Goal: Task Accomplishment & Management: Use online tool/utility

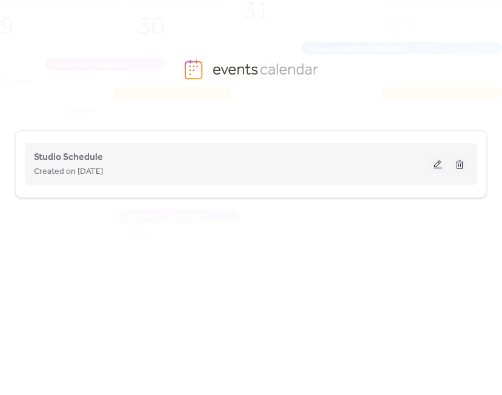
click at [431, 159] on button at bounding box center [437, 164] width 17 height 18
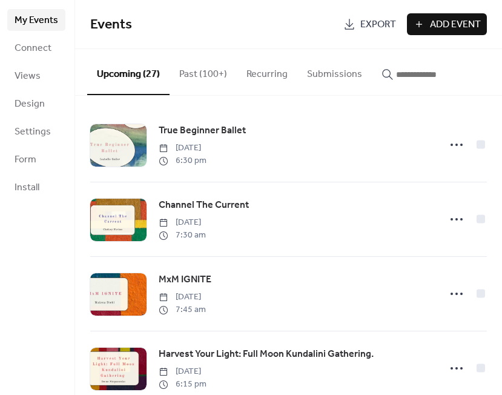
click at [436, 71] on input "button" at bounding box center [432, 74] width 73 height 15
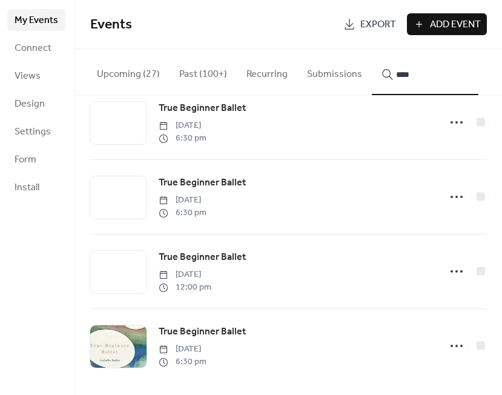
scroll to position [769, 0]
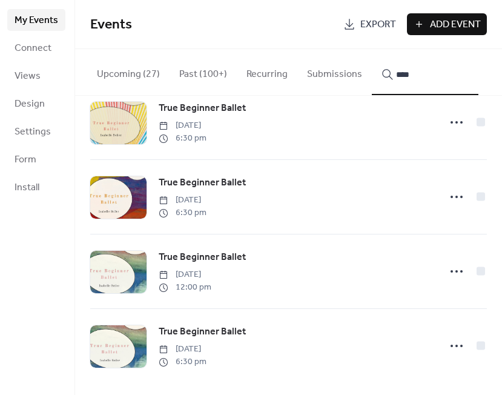
type input "****"
click at [456, 334] on div at bounding box center [456, 346] width 24 height 24
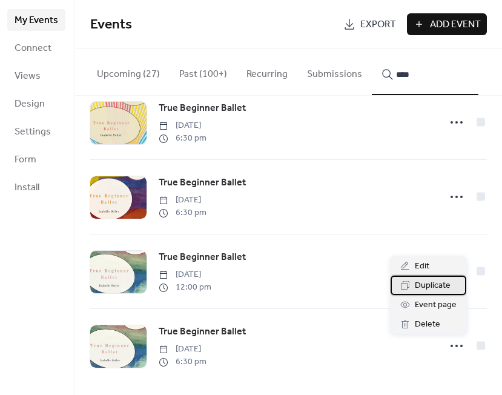
click at [438, 279] on span "Duplicate" at bounding box center [433, 285] width 36 height 15
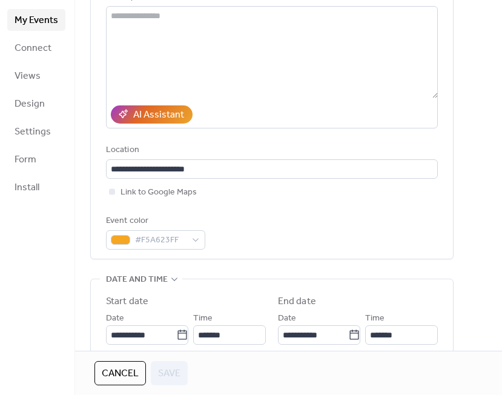
scroll to position [367, 0]
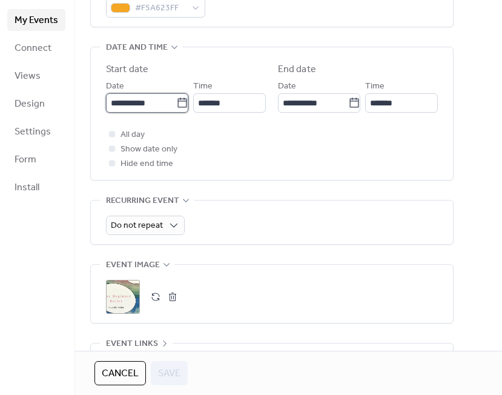
click at [143, 113] on input "**********" at bounding box center [141, 102] width 70 height 19
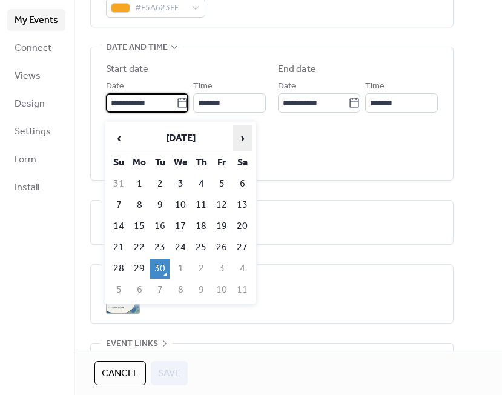
click at [240, 134] on span "›" at bounding box center [242, 138] width 18 height 24
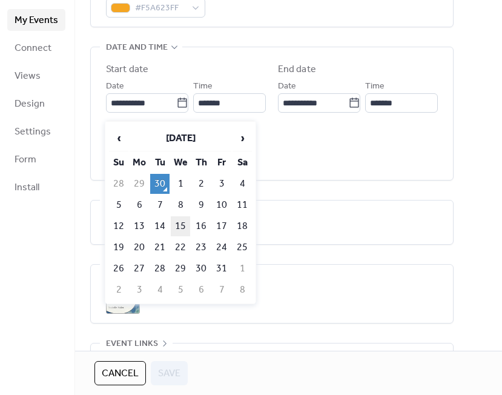
click at [182, 220] on td "15" at bounding box center [180, 226] width 19 height 20
type input "**********"
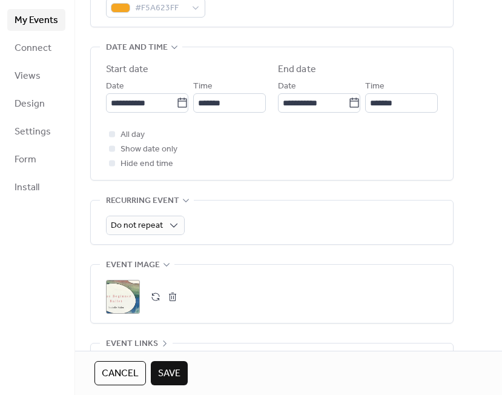
click at [170, 301] on button "button" at bounding box center [172, 296] width 17 height 17
click at [124, 296] on icon at bounding box center [122, 296] width 17 height 17
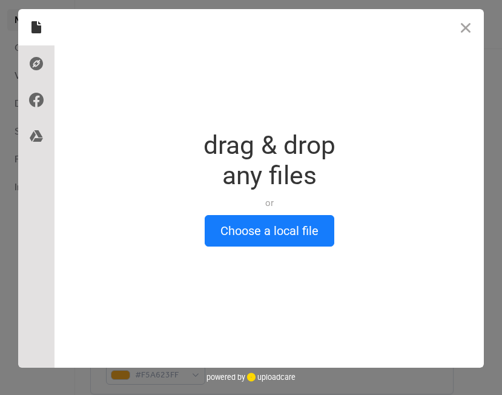
scroll to position [0, 0]
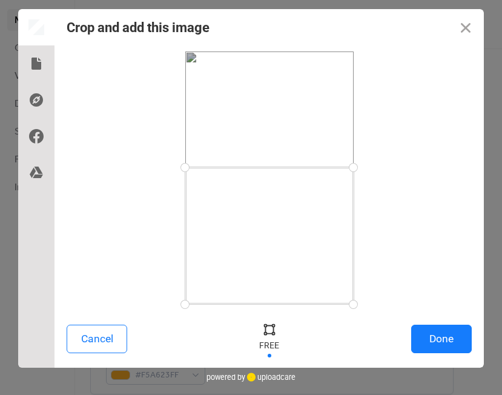
drag, startPoint x: 354, startPoint y: 53, endPoint x: 376, endPoint y: 168, distance: 117.1
click at [376, 168] on div at bounding box center [269, 177] width 405 height 252
drag, startPoint x: 356, startPoint y: 303, endPoint x: 363, endPoint y: 257, distance: 46.6
click at [363, 257] on div at bounding box center [353, 256] width 21 height 21
click at [435, 337] on button "Done" at bounding box center [441, 338] width 61 height 28
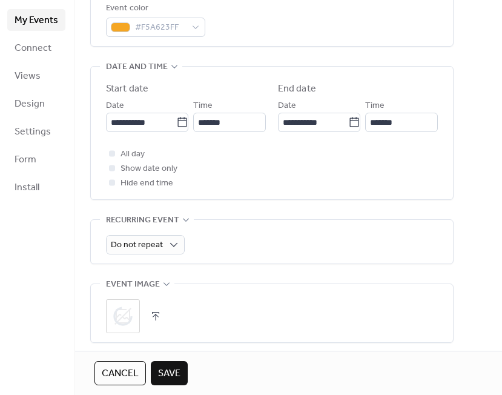
scroll to position [356, 0]
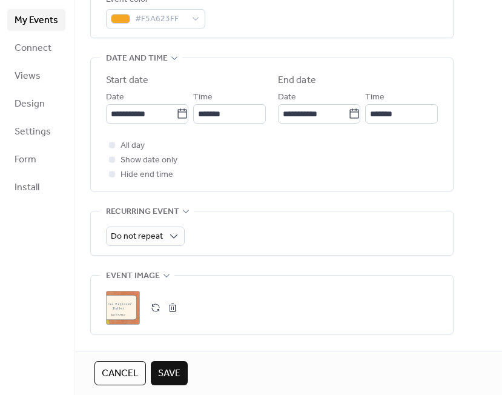
click at [168, 366] on span "Save" at bounding box center [169, 373] width 22 height 15
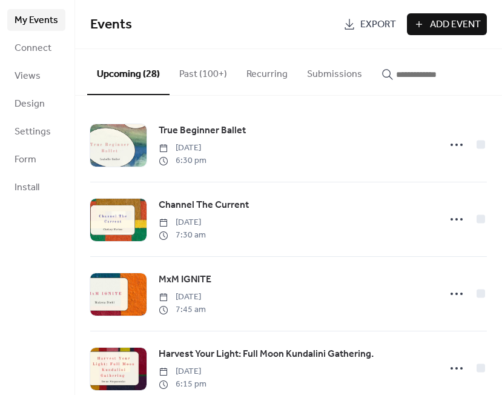
click at [422, 77] on input "button" at bounding box center [432, 74] width 73 height 15
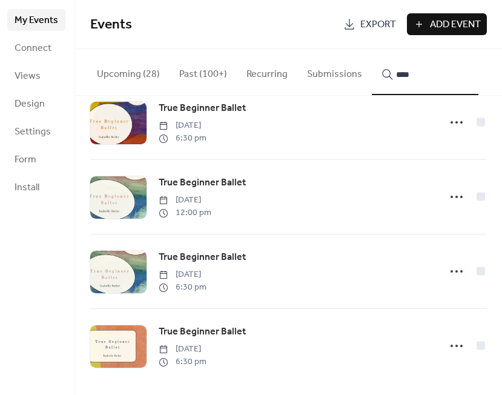
scroll to position [843, 0]
type input "****"
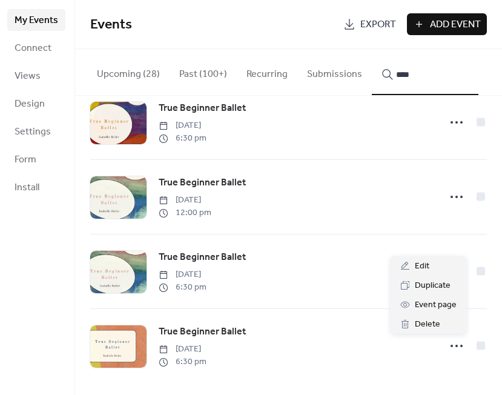
click at [450, 342] on icon at bounding box center [456, 345] width 19 height 19
click at [433, 279] on span "Duplicate" at bounding box center [433, 285] width 36 height 15
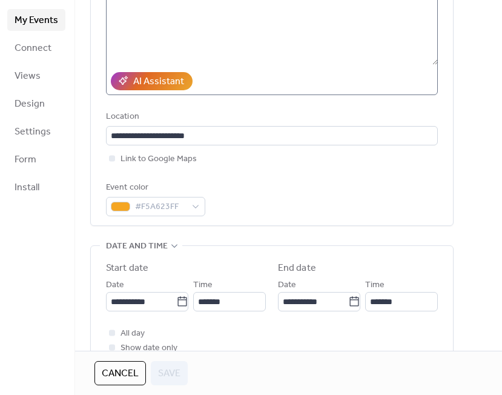
scroll to position [419, 0]
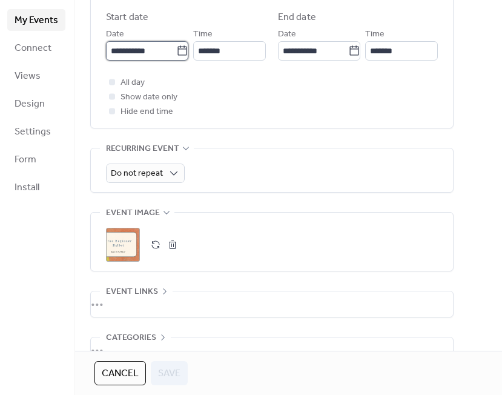
click at [158, 52] on input "**********" at bounding box center [141, 50] width 70 height 19
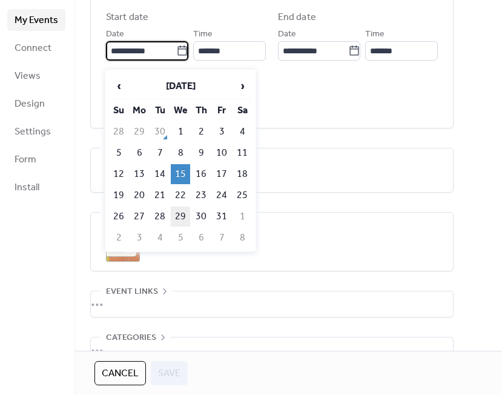
click at [179, 221] on td "29" at bounding box center [180, 216] width 19 height 20
type input "**********"
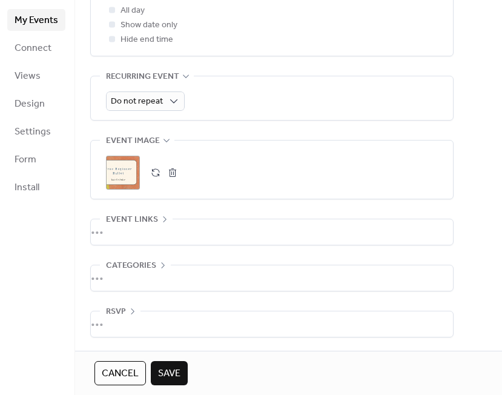
scroll to position [496, 0]
click at [171, 361] on button "Save" at bounding box center [169, 373] width 37 height 24
